Goal: Transaction & Acquisition: Book appointment/travel/reservation

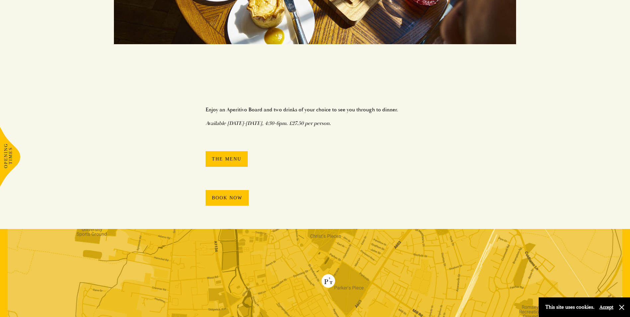
scroll to position [366, 0]
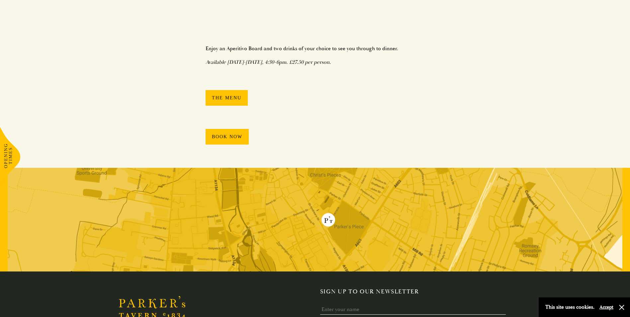
click at [227, 136] on link "Book Now" at bounding box center [227, 137] width 43 height 16
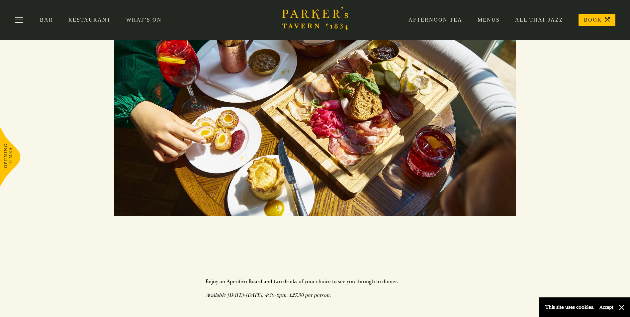
scroll to position [297, 0]
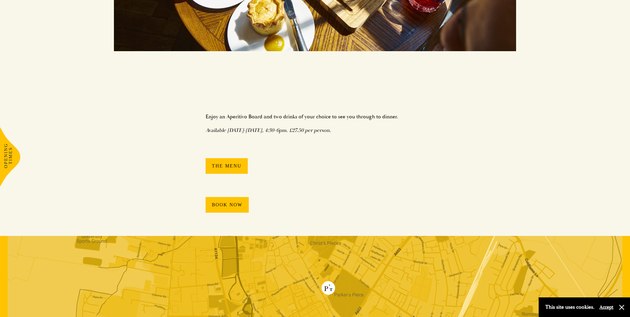
click at [224, 168] on link "The Menu" at bounding box center [227, 166] width 42 height 16
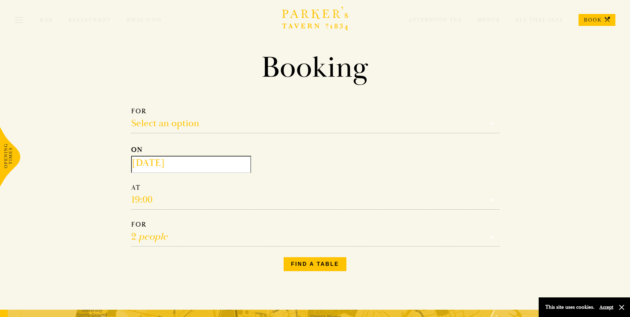
click at [221, 128] on select "Select an option Lunch Dinner Afternoon Tea" at bounding box center [315, 120] width 368 height 26
select select "134868"
click at [131, 107] on select "Select an option Lunch Dinner Afternoon Tea" at bounding box center [315, 120] width 368 height 26
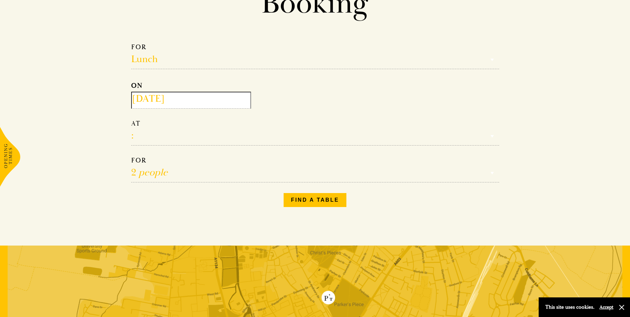
scroll to position [100, 0]
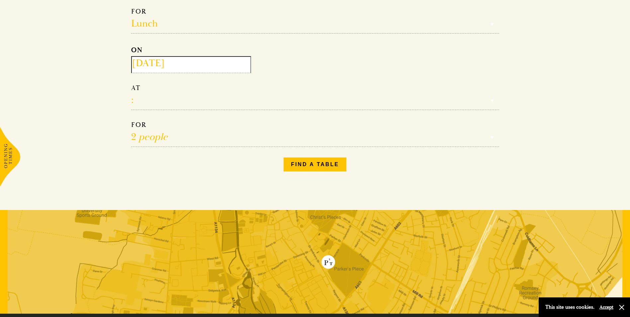
click at [179, 103] on select "12:00 12:30 13:00 13:30 14:00 14:30 15:00 15:30 16:00 16:30 17:00" at bounding box center [315, 97] width 368 height 26
select select "16:00"
click at [131, 84] on select "12:00 12:30 13:00 13:30 14:00 14:30 15:00 15:30 16:00 16:30 17:00" at bounding box center [315, 97] width 368 height 26
click at [301, 166] on button "Find a table" at bounding box center [315, 165] width 63 height 14
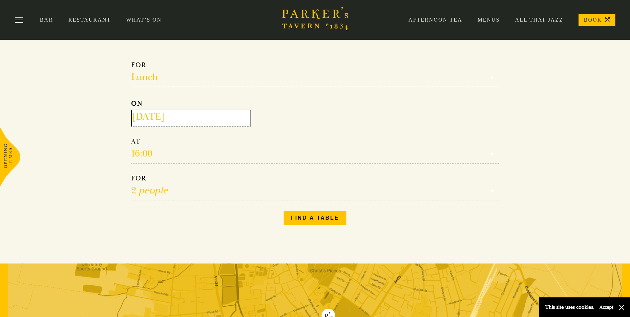
scroll to position [0, 0]
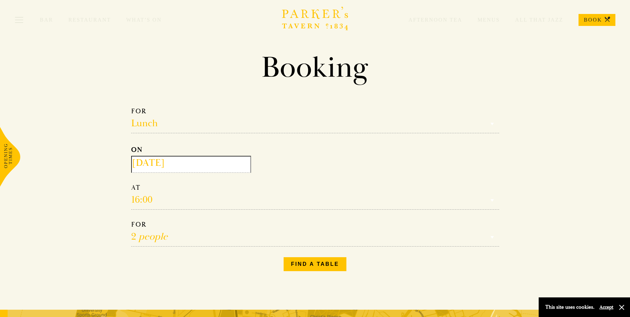
click at [164, 126] on select "Select an option Lunch Dinner Afternoon Tea" at bounding box center [315, 120] width 368 height 26
click at [51, 58] on section "Booking Make a Reservation Lunch Select an option Lunch Dinner Afternoon Tea ON…" at bounding box center [315, 163] width 630 height 227
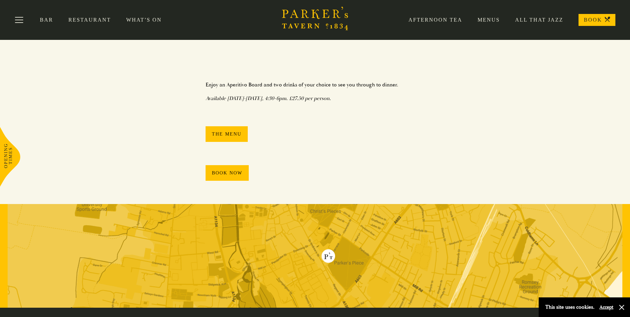
scroll to position [266, 0]
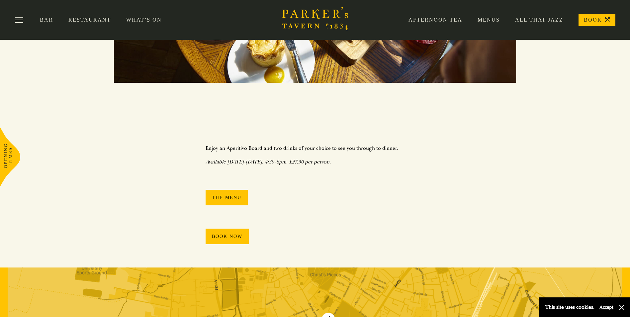
click at [231, 233] on link "Book Now" at bounding box center [227, 237] width 43 height 16
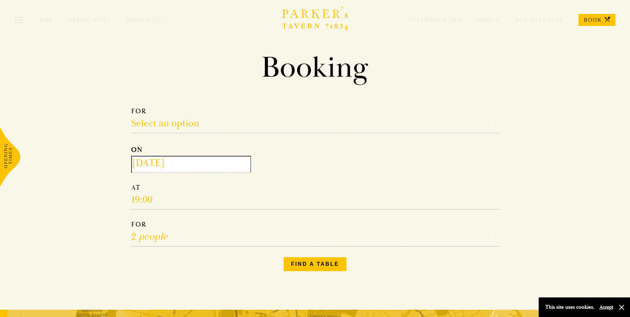
click at [239, 168] on input "[DATE]" at bounding box center [191, 164] width 120 height 17
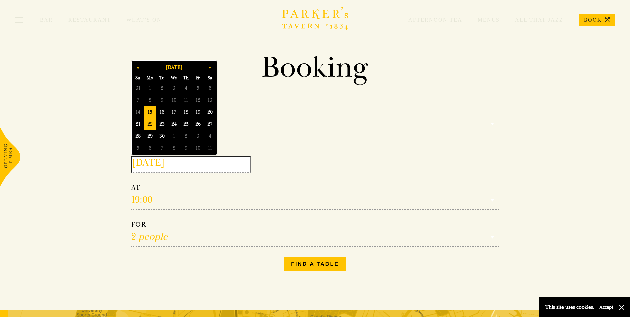
click at [153, 127] on span "22" at bounding box center [150, 124] width 12 height 12
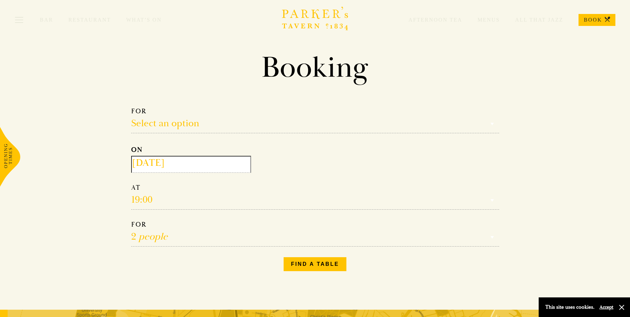
click at [315, 191] on select "Reservation time" at bounding box center [315, 196] width 368 height 26
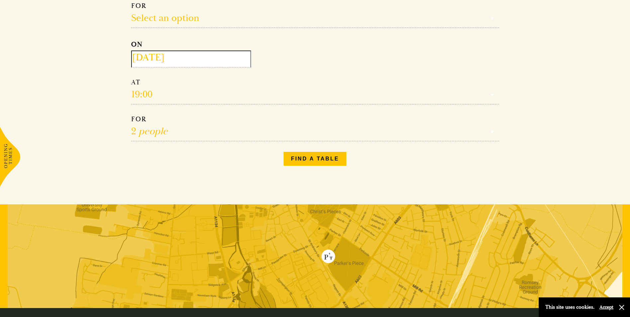
scroll to position [166, 0]
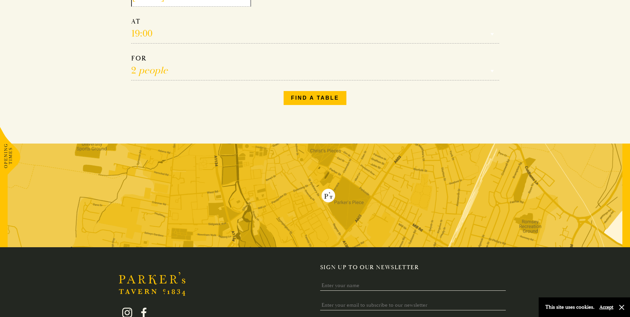
click at [235, 72] on select "1 person 2 people 3 people 4 people 5 people 6 people 7 people 8 people 9 peopl…" at bounding box center [315, 67] width 368 height 26
click at [223, 71] on select "1 person 2 people 3 people 4 people 5 people 6 people 7 people 8 people 9 peopl…" at bounding box center [315, 67] width 368 height 26
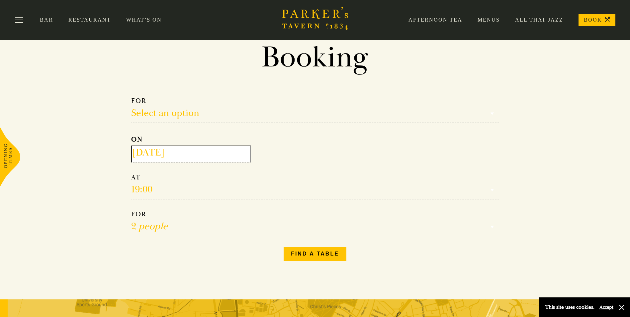
scroll to position [0, 0]
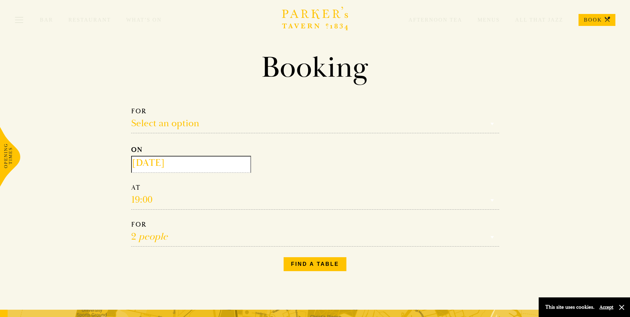
click at [178, 171] on input "2025-09-22" at bounding box center [191, 164] width 120 height 17
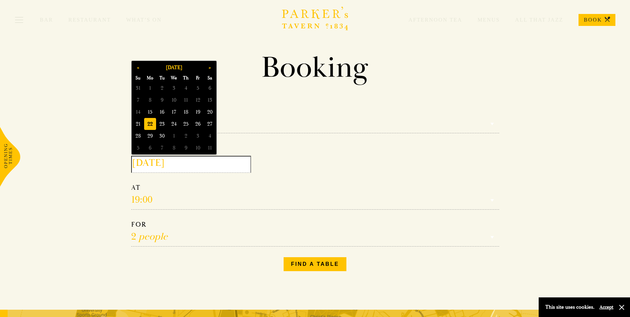
drag, startPoint x: 375, startPoint y: 185, endPoint x: 316, endPoint y: 168, distance: 61.2
click at [370, 184] on form "Select an option Select an option Lunch Dinner Afternoon Tea ON 2025-09-22 19:0…" at bounding box center [315, 177] width 368 height 140
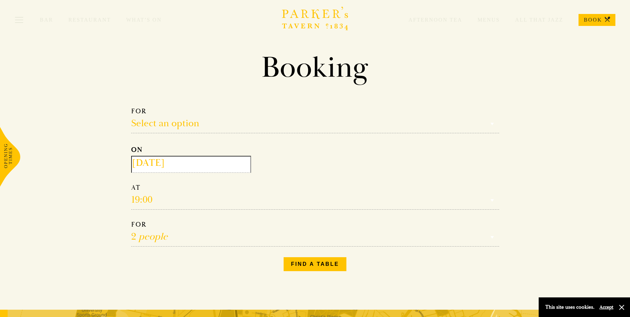
click at [152, 200] on select "Reservation time" at bounding box center [315, 196] width 368 height 26
click at [174, 159] on input "2025-09-22" at bounding box center [191, 164] width 120 height 17
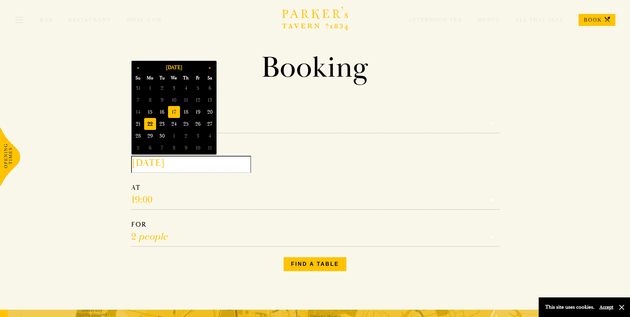
click at [173, 110] on span "17" at bounding box center [174, 112] width 12 height 12
click at [207, 165] on input "2025-09-17" at bounding box center [191, 164] width 120 height 17
click at [174, 123] on span "24" at bounding box center [174, 124] width 12 height 12
type input "2025-09-24"
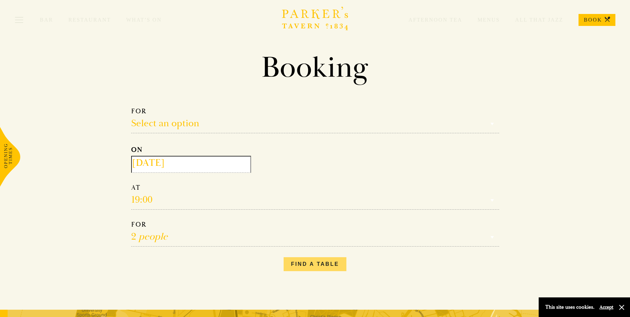
click at [300, 267] on button "Find a table" at bounding box center [315, 264] width 63 height 14
